Goal: Task Accomplishment & Management: Manage account settings

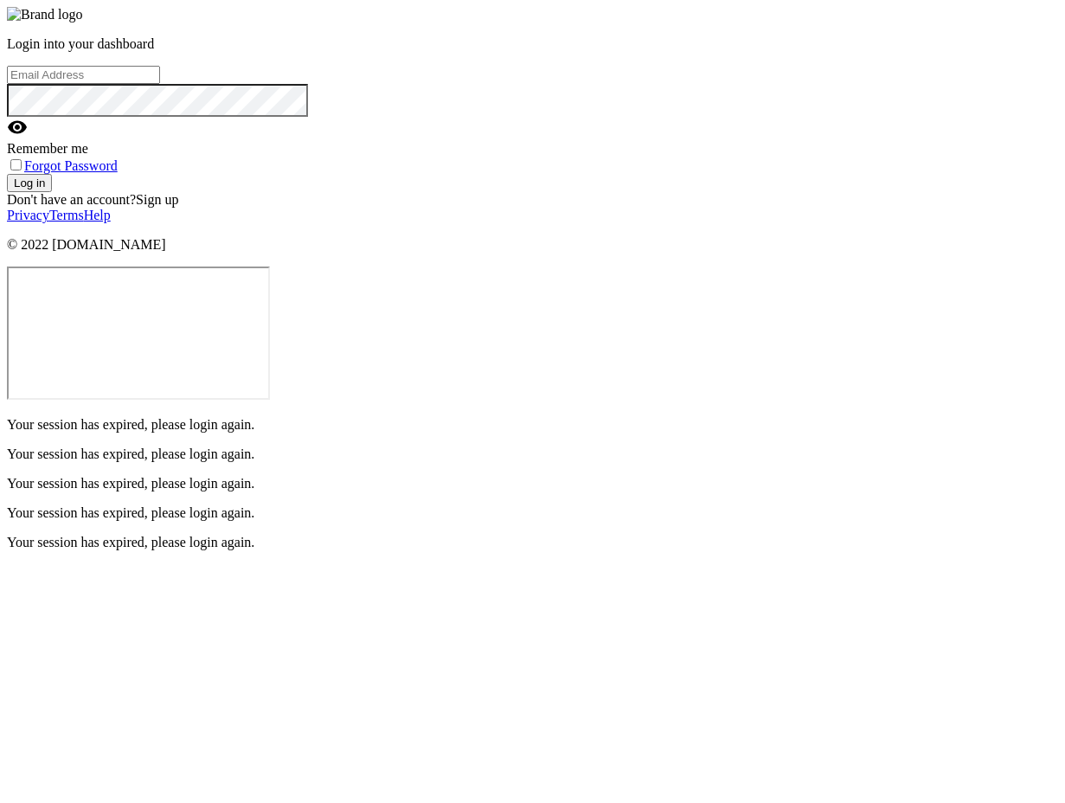
type input "[EMAIL_ADDRESS][DOMAIN_NAME]"
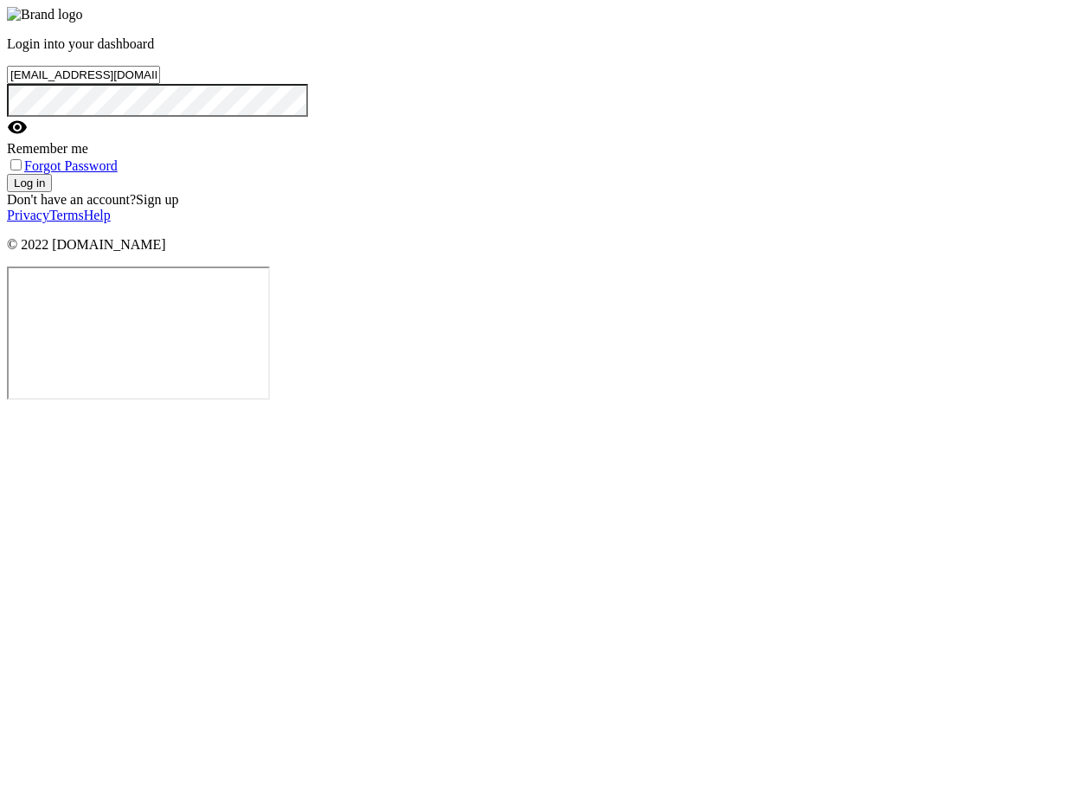
click at [52, 192] on button "Log in" at bounding box center [29, 183] width 45 height 18
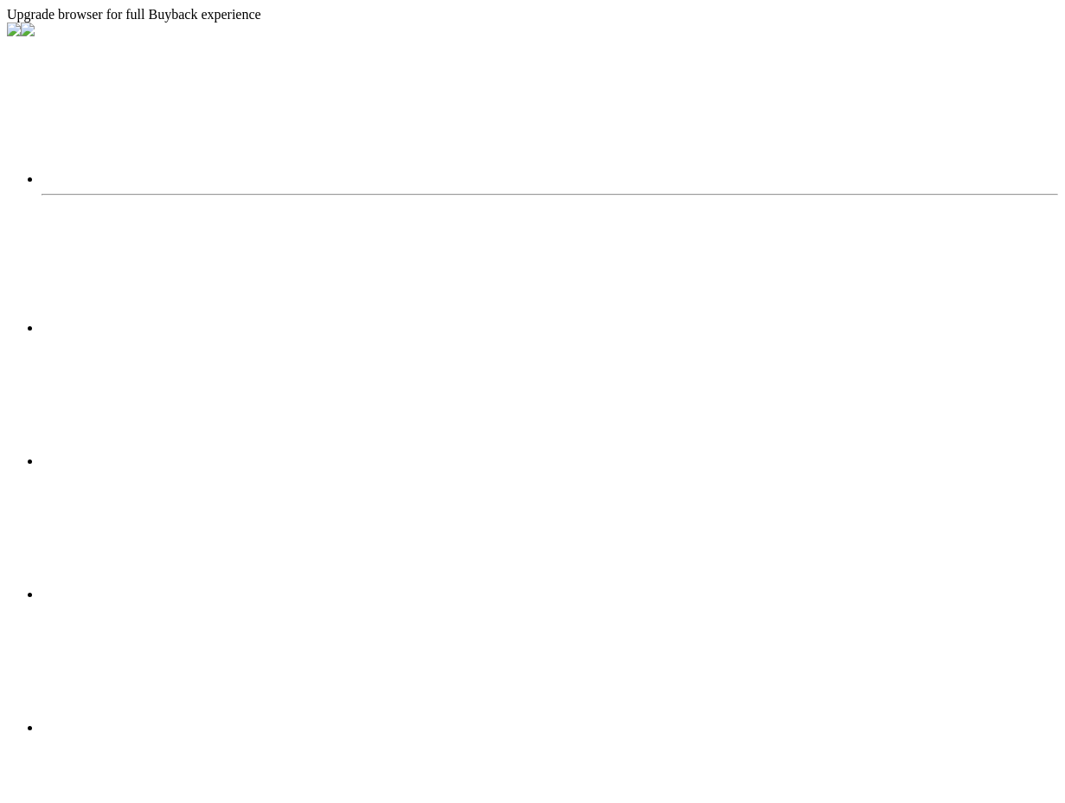
select select "2025"
